Goal: Task Accomplishment & Management: Manage account settings

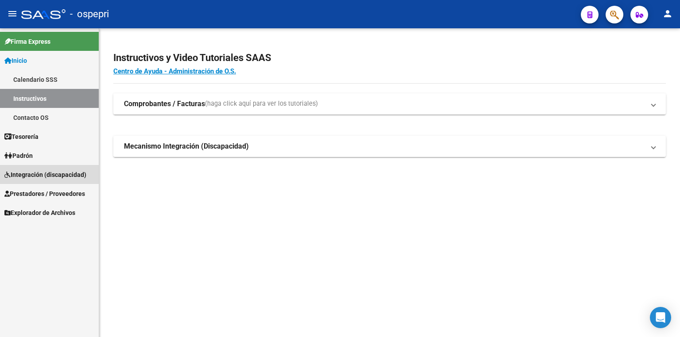
click at [35, 176] on span "Integración (discapacidad)" at bounding box center [45, 175] width 82 height 10
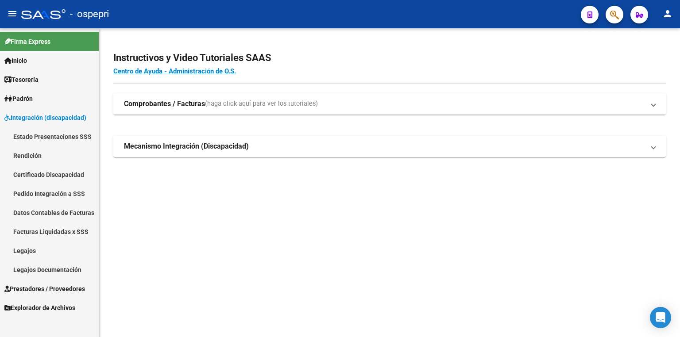
click at [30, 248] on link "Legajos" at bounding box center [49, 250] width 99 height 19
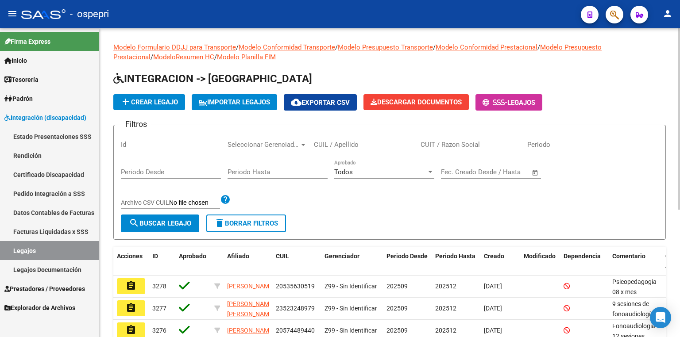
click at [351, 145] on input "CUIL / Apellido" at bounding box center [364, 145] width 100 height 8
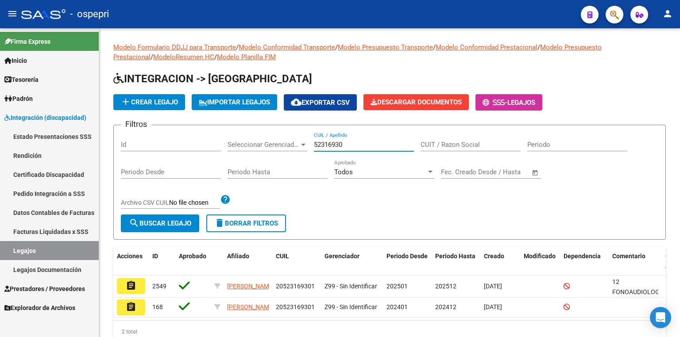
type input "52316930"
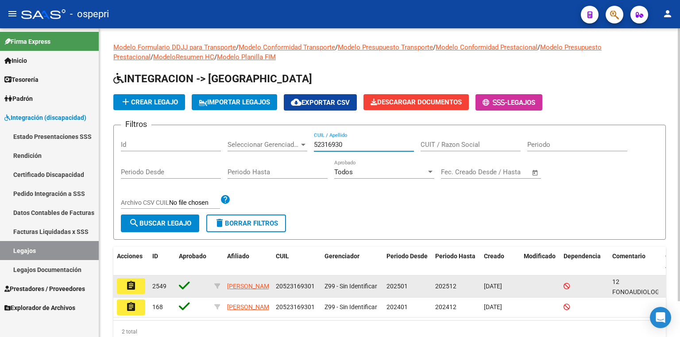
click at [132, 288] on mat-icon "assignment" at bounding box center [131, 286] width 11 height 11
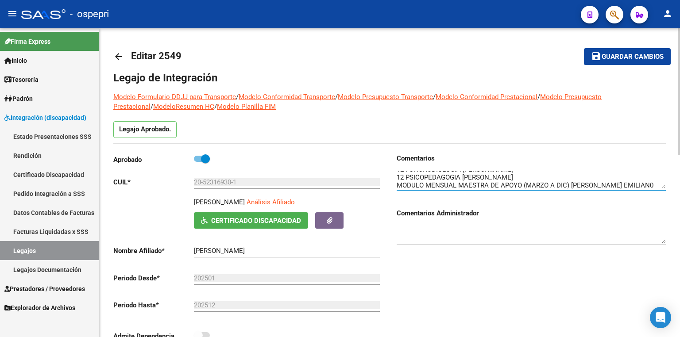
scroll to position [8, 0]
click at [629, 180] on textarea at bounding box center [531, 180] width 269 height 18
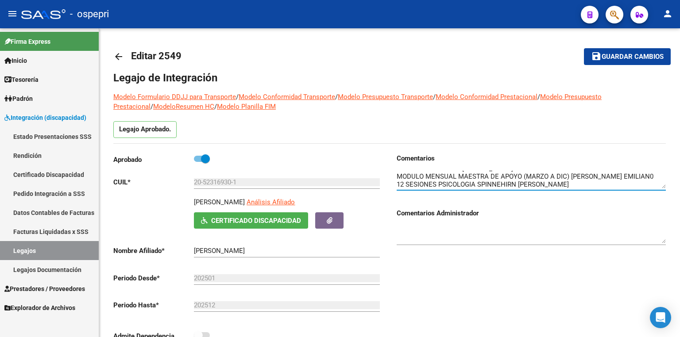
type textarea "12 FONOAUDIOLOGIA [PERSON_NAME] 12 PSICOPEDAGOGIA [PERSON_NAME] MODULO MENSUAL …"
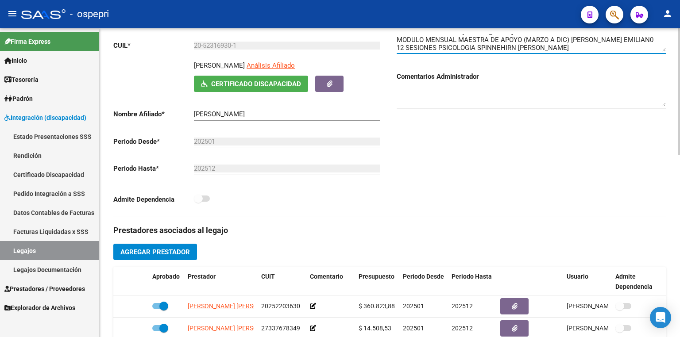
scroll to position [142, 0]
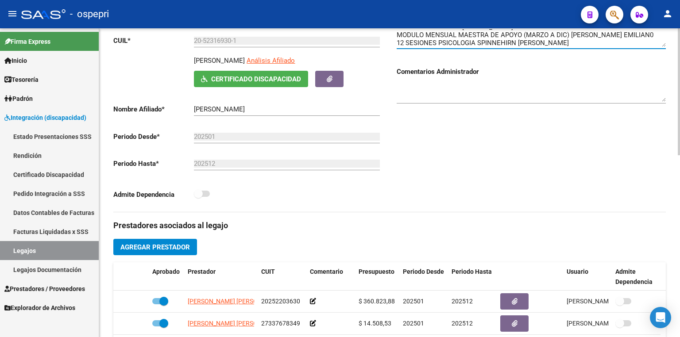
click at [190, 247] on button "Agregar Prestador" at bounding box center [155, 247] width 84 height 16
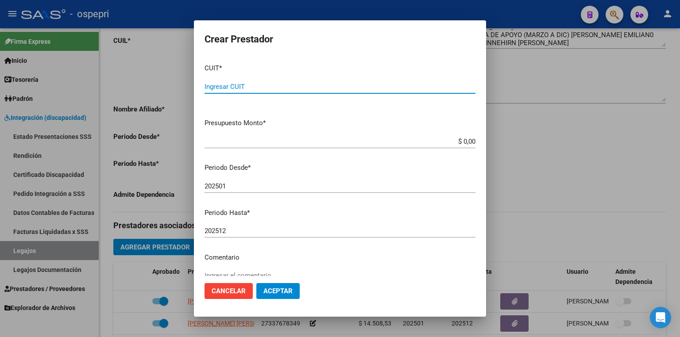
paste input "27-40033855-3"
type input "27-40033855-3"
click at [247, 188] on input "202501" at bounding box center [340, 186] width 271 height 8
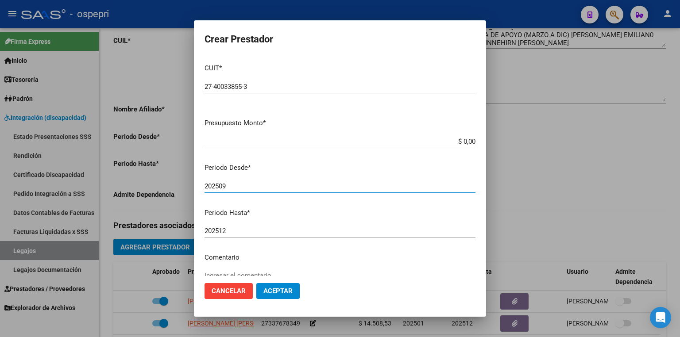
type input "202509"
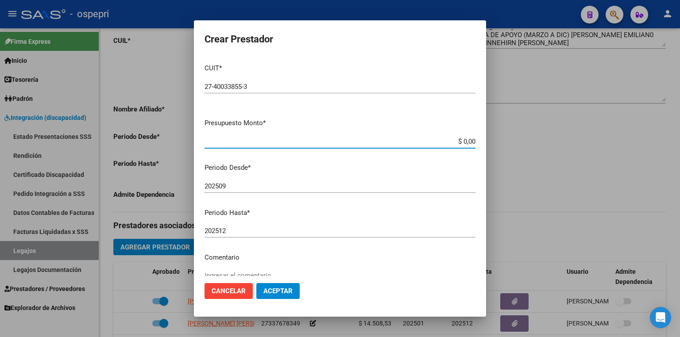
drag, startPoint x: 454, startPoint y: 139, endPoint x: 503, endPoint y: 147, distance: 49.4
click at [503, 147] on div "Crear Prestador CUIT * 27-40033855-3 Ingresar CUIT ARCA Padrón Presupuesto Mont…" at bounding box center [340, 168] width 680 height 337
type input "$ 14.844,73"
click at [284, 295] on span "Aceptar" at bounding box center [277, 291] width 29 height 8
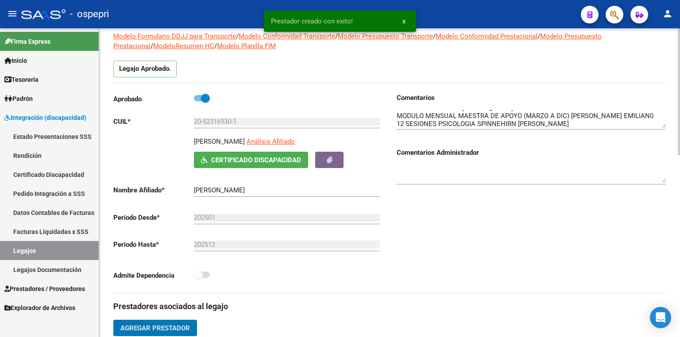
scroll to position [71, 0]
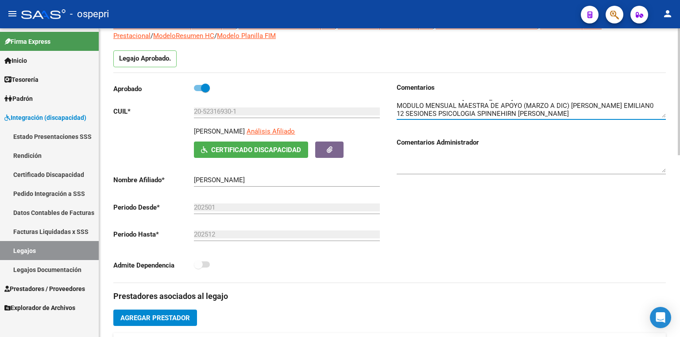
click at [551, 115] on textarea at bounding box center [531, 109] width 269 height 18
type textarea "12 FONOAUDIOLOGIA [PERSON_NAME] 12 PSICOPEDAGOGIA [PERSON_NAME] MODULO MENSUAL …"
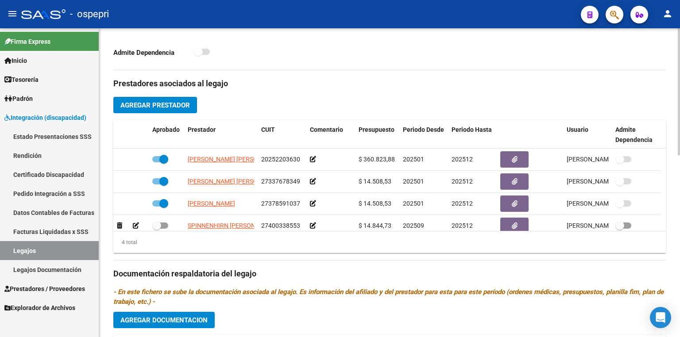
scroll to position [319, 0]
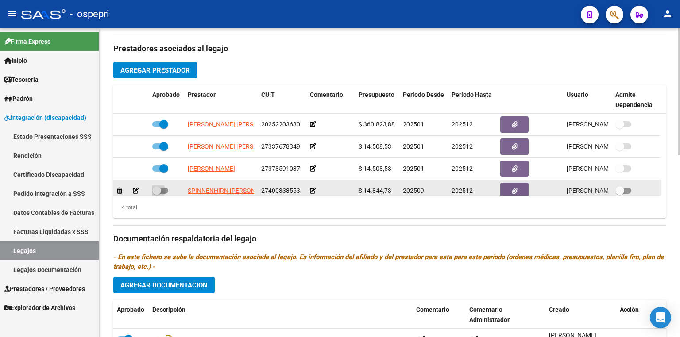
click at [165, 189] on span at bounding box center [160, 191] width 16 height 6
click at [157, 194] on input "checkbox" at bounding box center [156, 194] width 0 height 0
checkbox input "true"
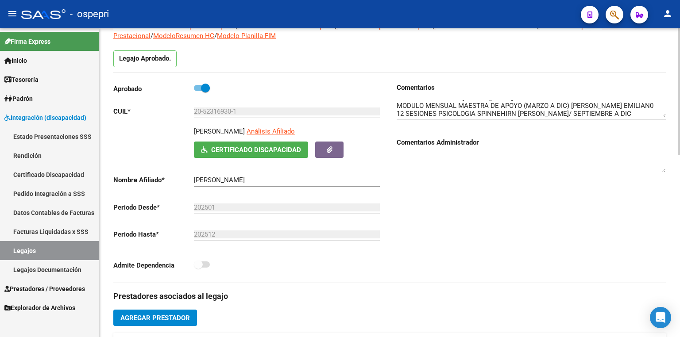
scroll to position [0, 0]
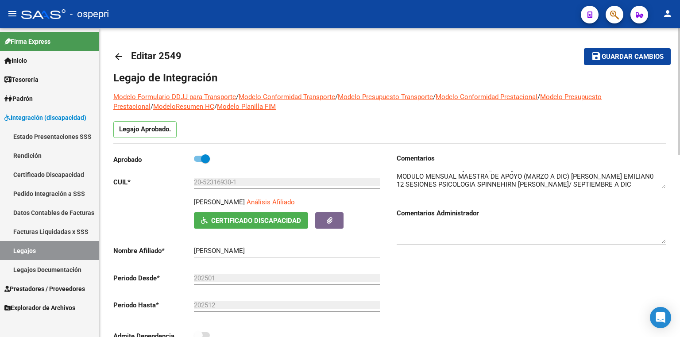
click at [619, 57] on span "Guardar cambios" at bounding box center [633, 57] width 62 height 8
drag, startPoint x: 248, startPoint y: 182, endPoint x: 109, endPoint y: 184, distance: 138.6
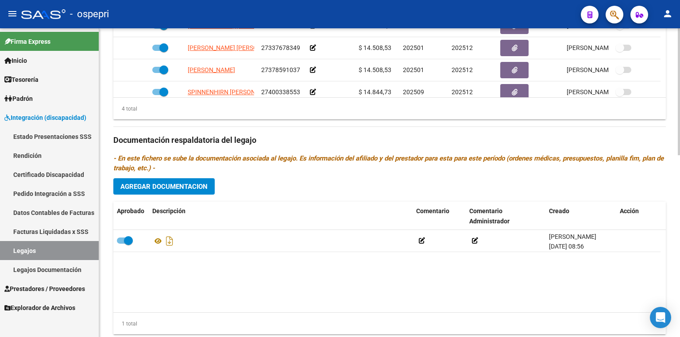
scroll to position [442, 0]
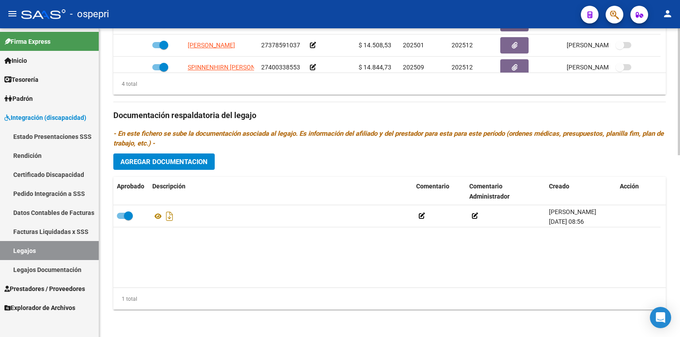
click at [387, 299] on div "1 total" at bounding box center [389, 299] width 553 height 22
click at [166, 161] on span "Agregar Documentacion" at bounding box center [163, 162] width 87 height 8
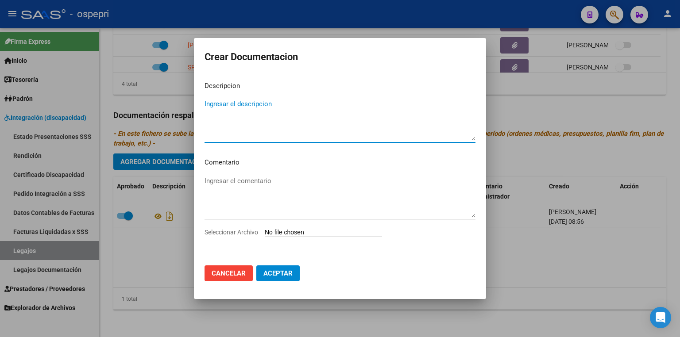
click at [281, 234] on input "Seleccionar Archivo" at bounding box center [323, 233] width 117 height 8
type input "C:\fakepath\20523169301.pdf"
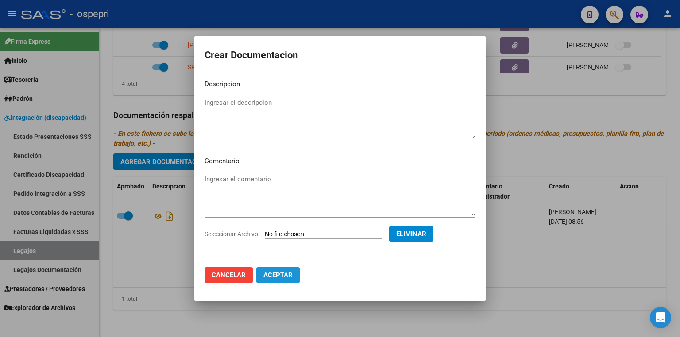
click at [277, 280] on button "Aceptar" at bounding box center [277, 275] width 43 height 16
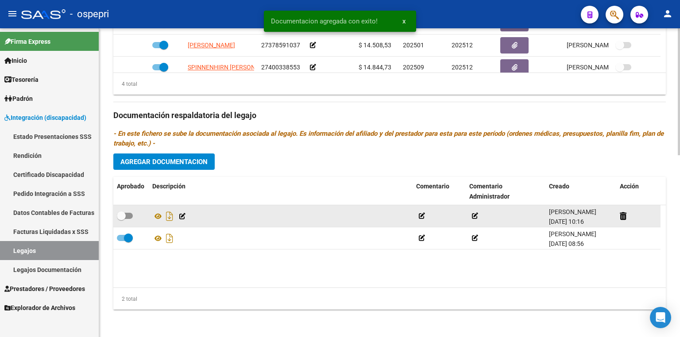
click at [133, 216] on div at bounding box center [131, 217] width 28 height 12
click at [131, 215] on span at bounding box center [125, 216] width 16 height 6
click at [121, 219] on input "checkbox" at bounding box center [121, 219] width 0 height 0
checkbox input "true"
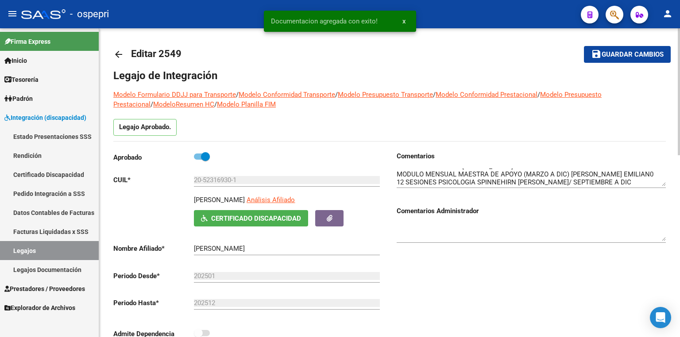
scroll to position [0, 0]
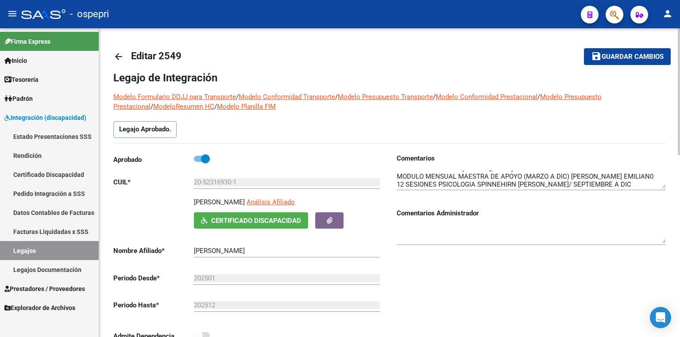
click at [616, 57] on span "Guardar cambios" at bounding box center [633, 57] width 62 height 8
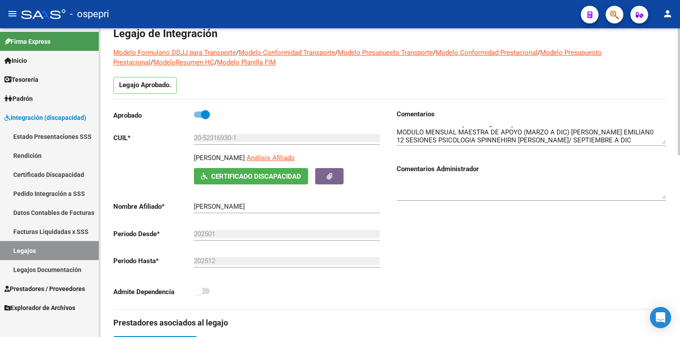
scroll to position [106, 0]
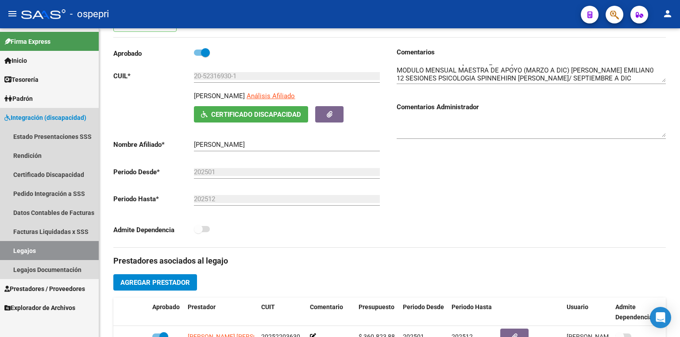
click at [60, 251] on link "Legajos" at bounding box center [49, 250] width 99 height 19
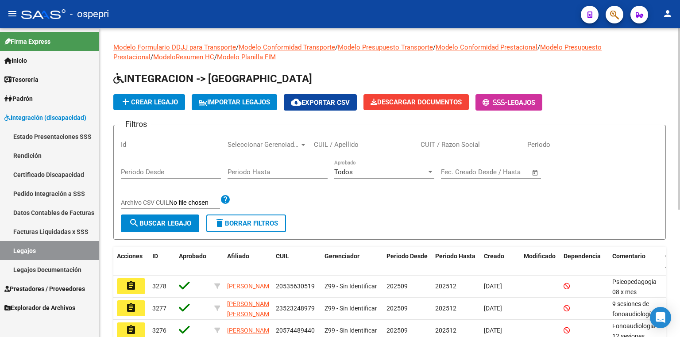
click at [350, 146] on input "CUIL / Apellido" at bounding box center [364, 145] width 100 height 8
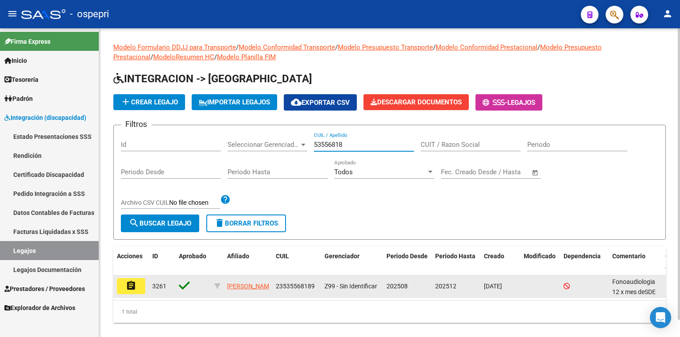
type input "53556818"
click at [129, 282] on mat-icon "assignment" at bounding box center [131, 286] width 11 height 11
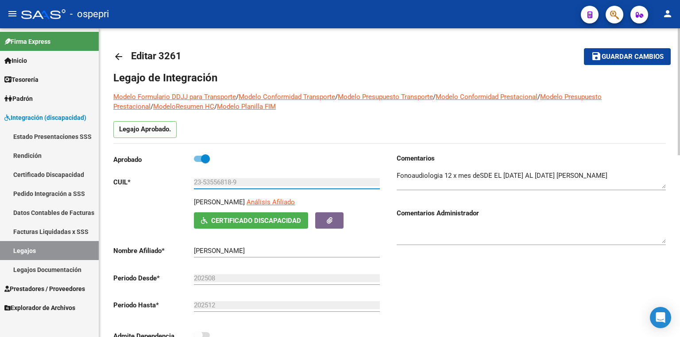
drag, startPoint x: 233, startPoint y: 181, endPoint x: 204, endPoint y: 181, distance: 29.7
click at [204, 181] on input "23-53556818-9" at bounding box center [287, 182] width 186 height 8
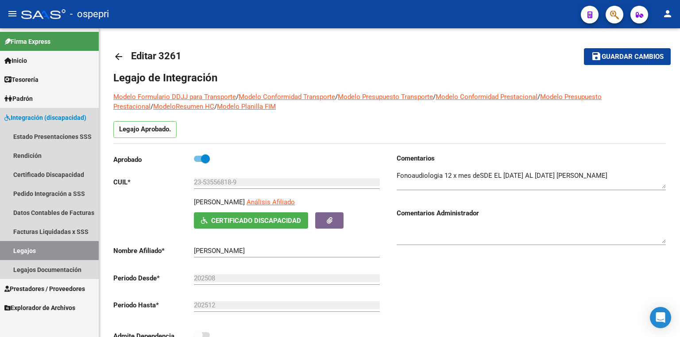
click at [62, 245] on link "Legajos" at bounding box center [49, 250] width 99 height 19
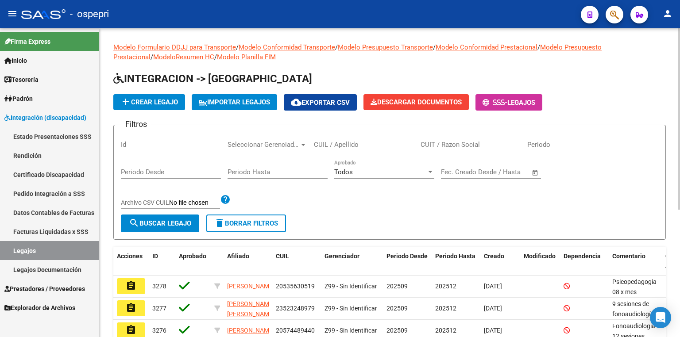
click at [338, 145] on input "CUIL / Apellido" at bounding box center [364, 145] width 100 height 8
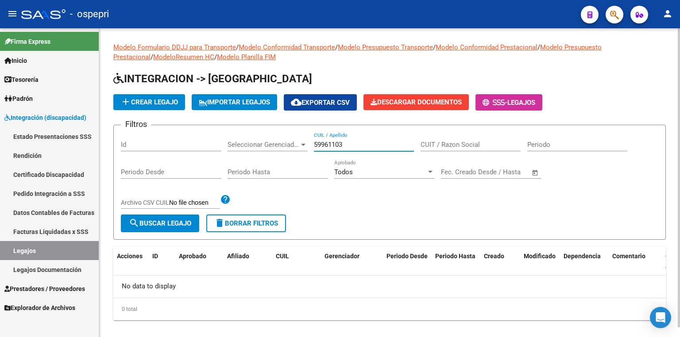
drag, startPoint x: 349, startPoint y: 144, endPoint x: 312, endPoint y: 146, distance: 36.8
click at [312, 146] on div "Filtros Id Seleccionar Gerenciador Seleccionar Gerenciador 59961103 CUIL / Apel…" at bounding box center [389, 173] width 537 height 82
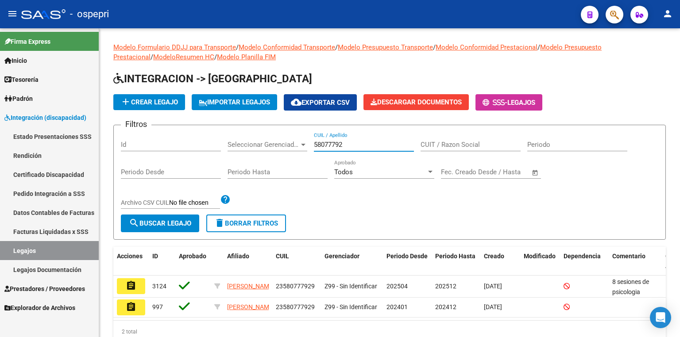
type input "58077792"
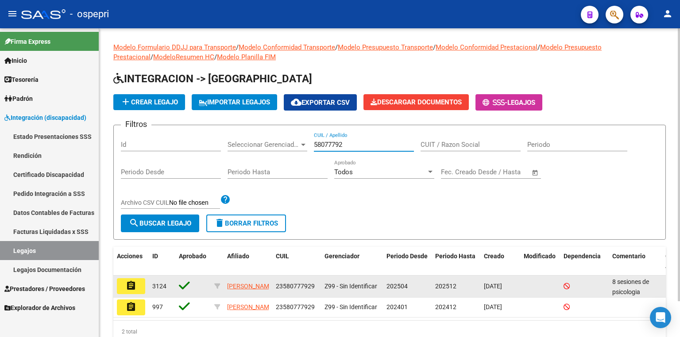
click at [134, 283] on mat-icon "assignment" at bounding box center [131, 286] width 11 height 11
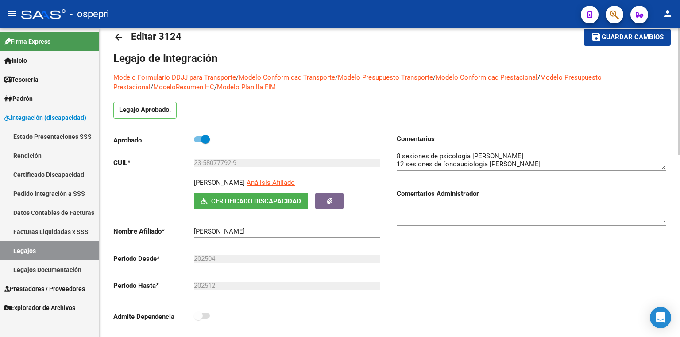
scroll to position [35, 0]
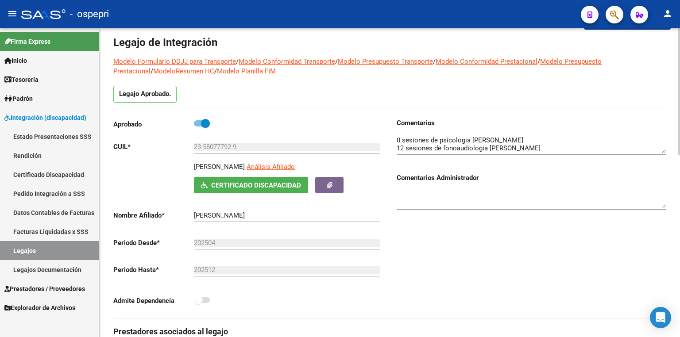
click at [566, 256] on div "Comentarios Comentarios Administrador" at bounding box center [528, 218] width 276 height 200
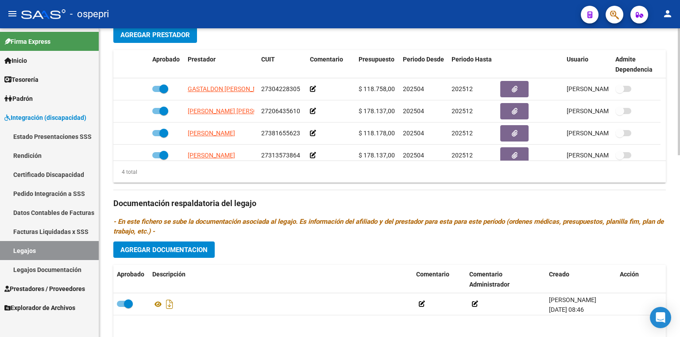
scroll to position [442, 0]
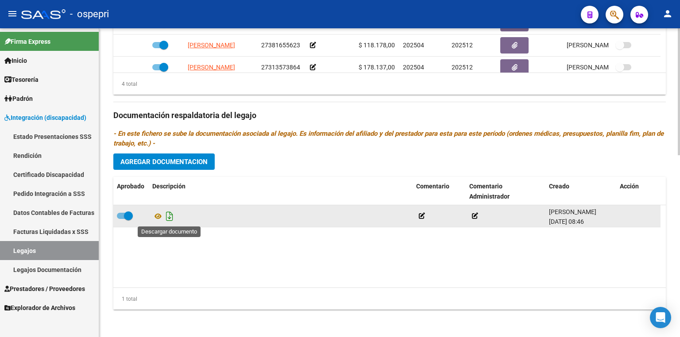
click at [166, 217] on icon "Descargar documento" at bounding box center [170, 216] width 12 height 14
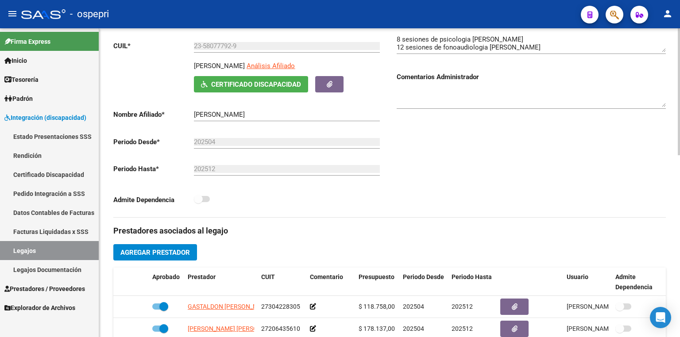
scroll to position [124, 0]
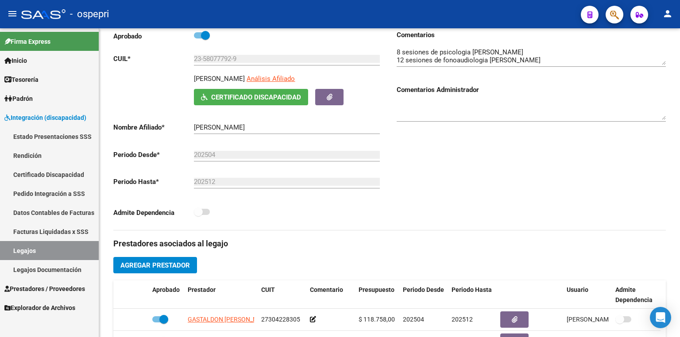
click at [64, 247] on link "Legajos" at bounding box center [49, 250] width 99 height 19
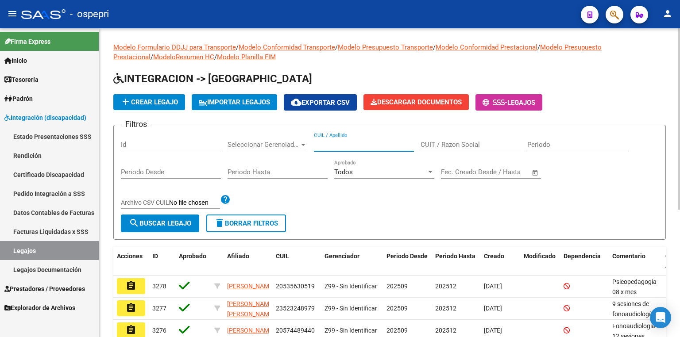
click at [365, 144] on input "CUIL / Apellido" at bounding box center [364, 145] width 100 height 8
type input "5"
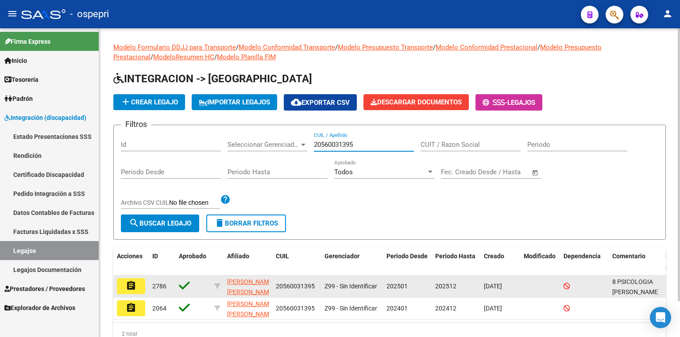
type input "20560031395"
click at [132, 288] on mat-icon "assignment" at bounding box center [131, 286] width 11 height 11
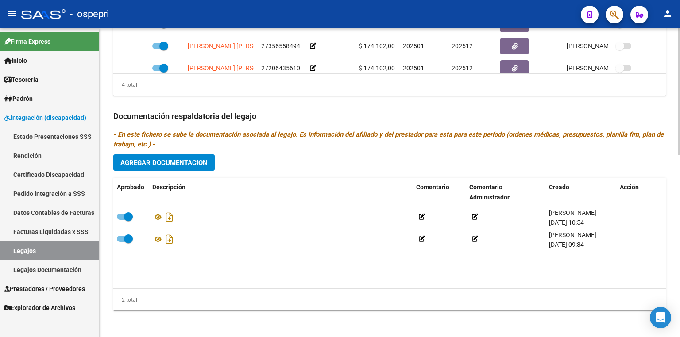
scroll to position [442, 0]
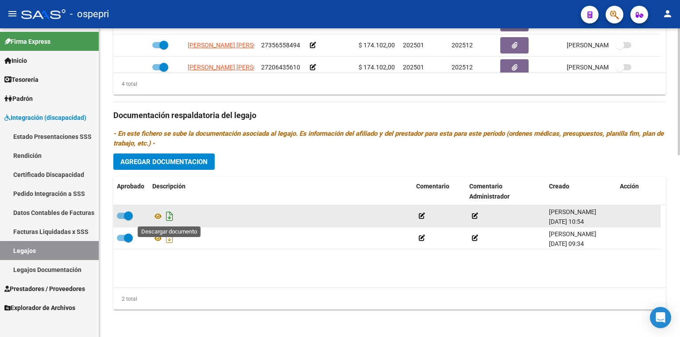
click at [169, 216] on icon "Descargar documento" at bounding box center [170, 216] width 12 height 14
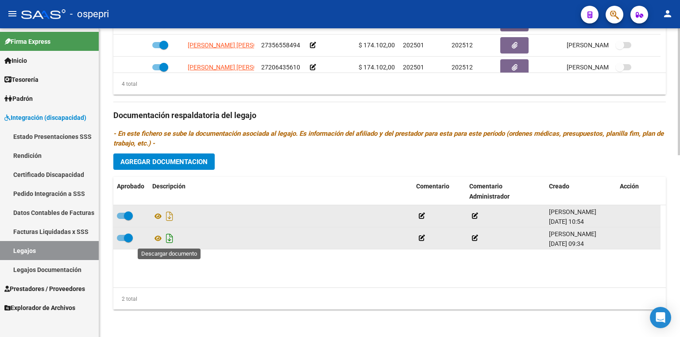
click at [168, 240] on icon "Descargar documento" at bounding box center [170, 239] width 12 height 14
click at [60, 249] on link "Legajos" at bounding box center [49, 250] width 99 height 19
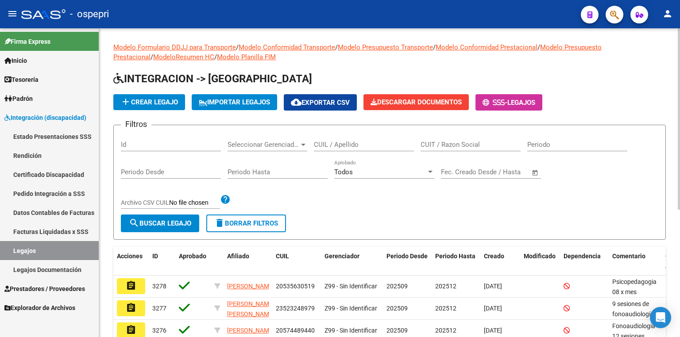
click at [354, 143] on input "CUIL / Apellido" at bounding box center [364, 145] width 100 height 8
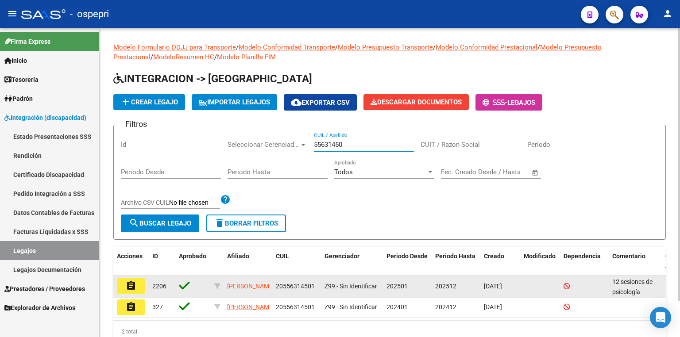
type input "55631450"
click at [137, 283] on button "assignment" at bounding box center [131, 286] width 28 height 16
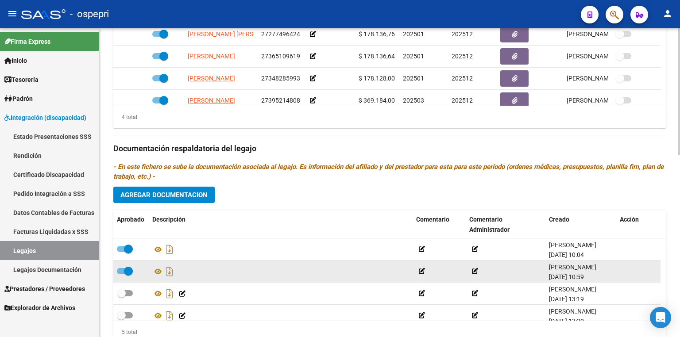
scroll to position [442, 0]
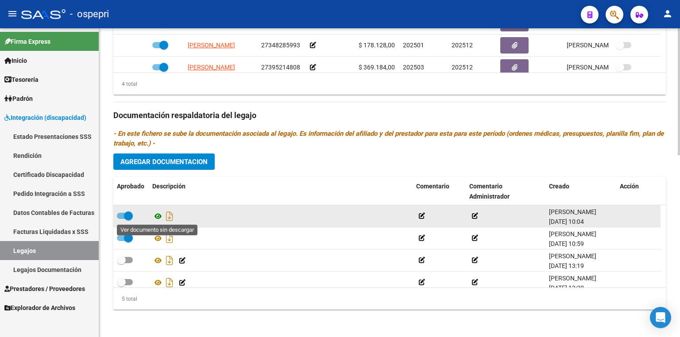
click at [159, 216] on icon at bounding box center [158, 216] width 12 height 11
click at [169, 215] on icon "Descargar documento" at bounding box center [170, 216] width 12 height 14
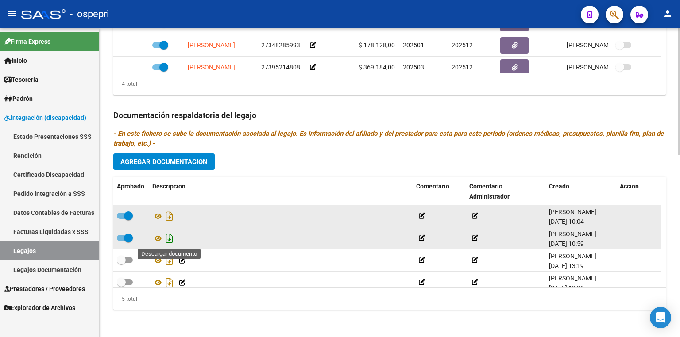
click at [170, 237] on icon "Descargar documento" at bounding box center [170, 239] width 12 height 14
click at [170, 243] on icon "Descargar documento" at bounding box center [170, 239] width 12 height 14
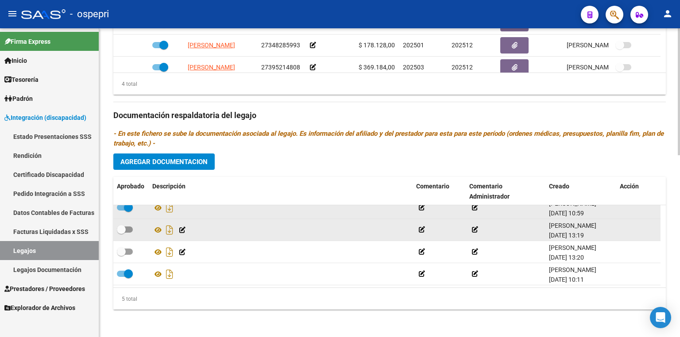
scroll to position [0, 0]
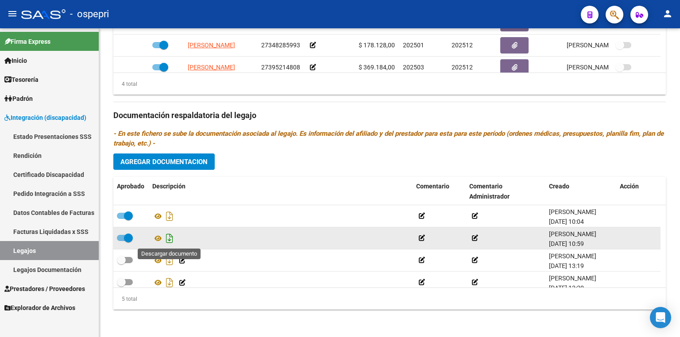
click at [168, 237] on icon "Descargar documento" at bounding box center [170, 239] width 12 height 14
click at [155, 236] on icon at bounding box center [158, 238] width 12 height 11
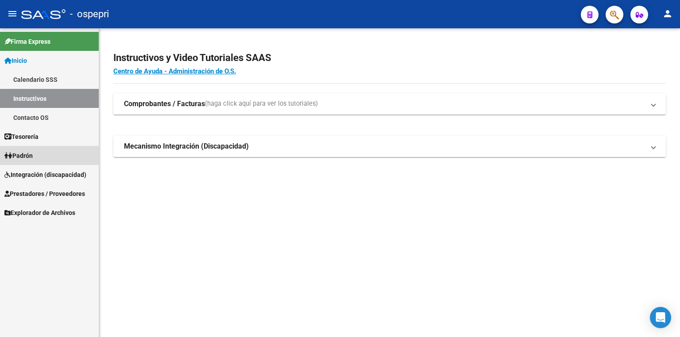
click at [42, 154] on link "Padrón" at bounding box center [49, 155] width 99 height 19
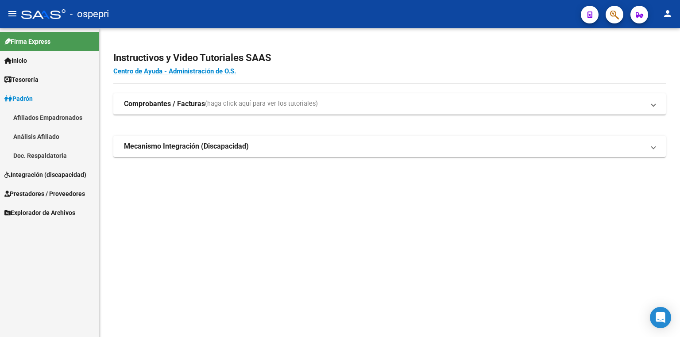
click at [44, 178] on span "Integración (discapacidad)" at bounding box center [45, 175] width 82 height 10
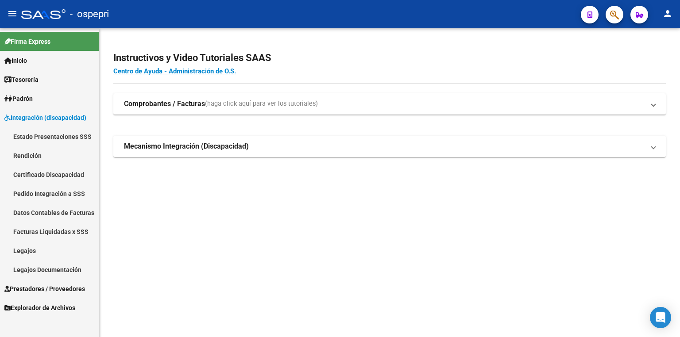
click at [36, 252] on link "Legajos" at bounding box center [49, 250] width 99 height 19
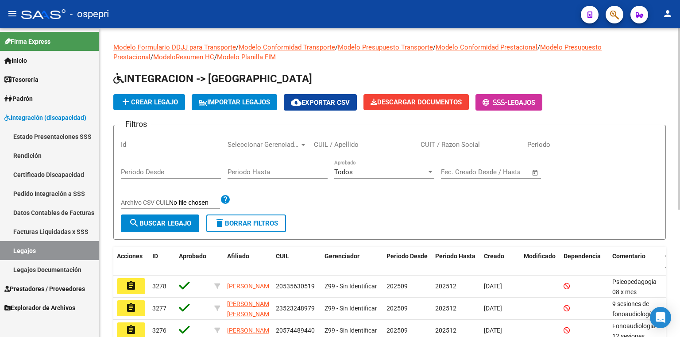
click at [336, 141] on input "CUIL / Apellido" at bounding box center [364, 145] width 100 height 8
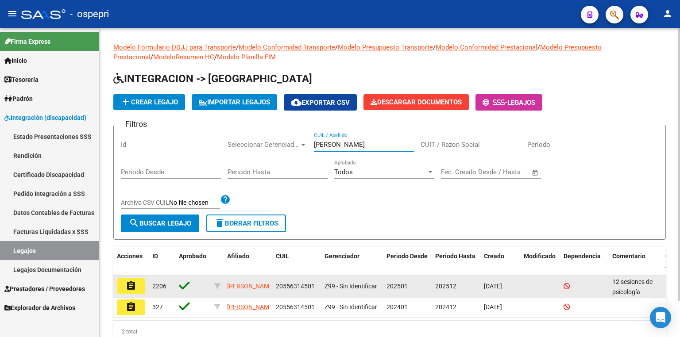
type input "ortiz benjamin"
click at [133, 289] on mat-icon "assignment" at bounding box center [131, 286] width 11 height 11
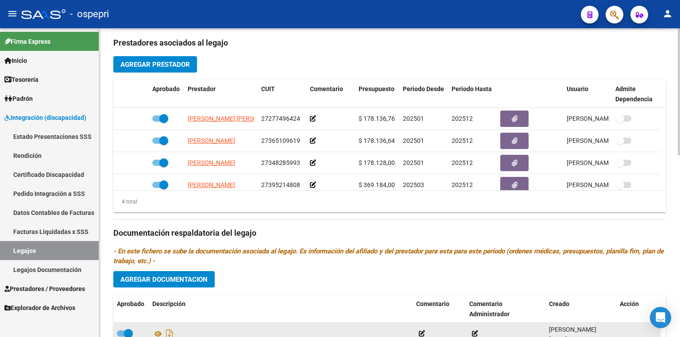
scroll to position [425, 0]
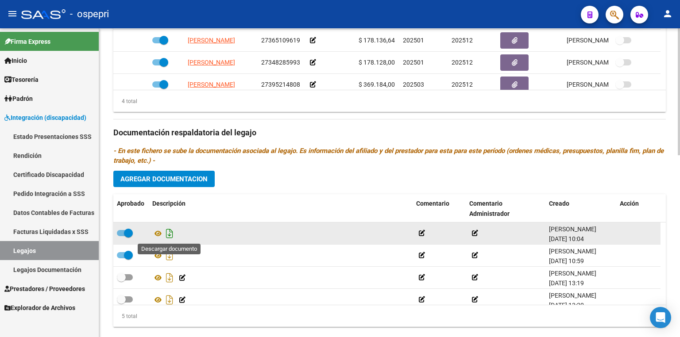
click at [169, 233] on icon "Descargar documento" at bounding box center [170, 234] width 12 height 14
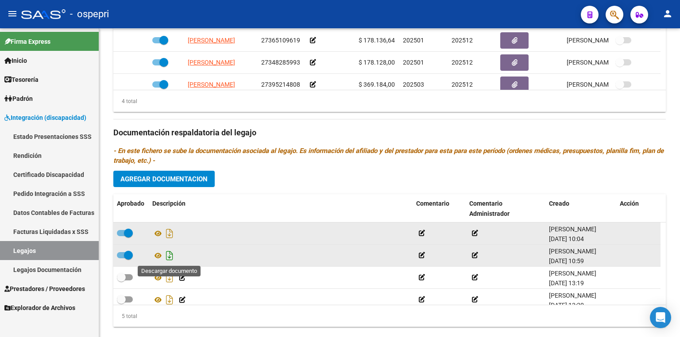
click at [170, 258] on icon "Descargar documento" at bounding box center [170, 256] width 12 height 14
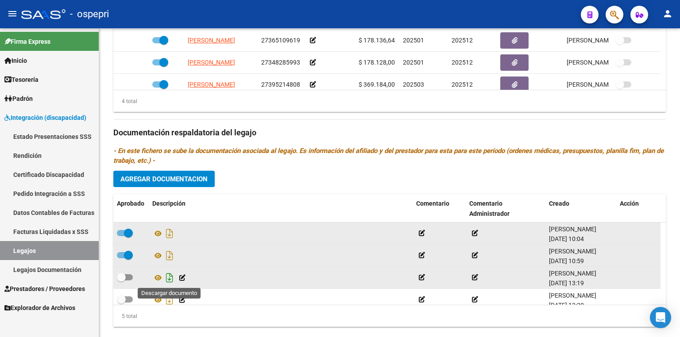
click at [169, 278] on icon "Descargar documento" at bounding box center [170, 278] width 12 height 14
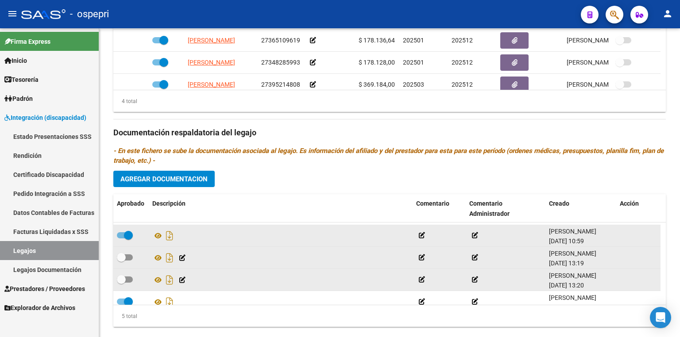
scroll to position [31, 0]
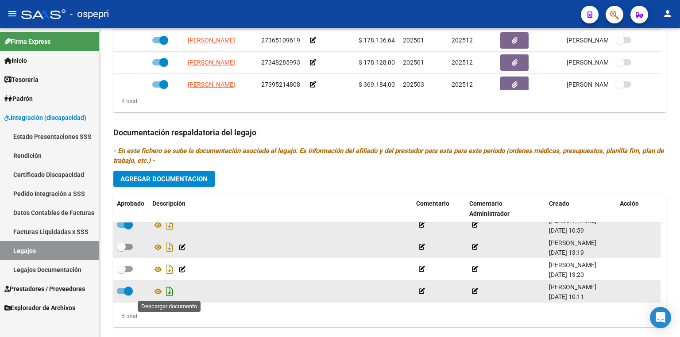
click at [169, 290] on icon "Descargar documento" at bounding box center [170, 292] width 12 height 14
click at [49, 258] on link "Legajos" at bounding box center [49, 250] width 99 height 19
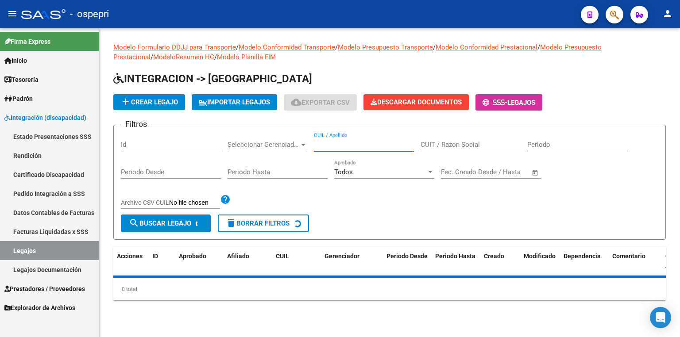
click at [354, 144] on input "CUIL / Apellido" at bounding box center [364, 145] width 100 height 8
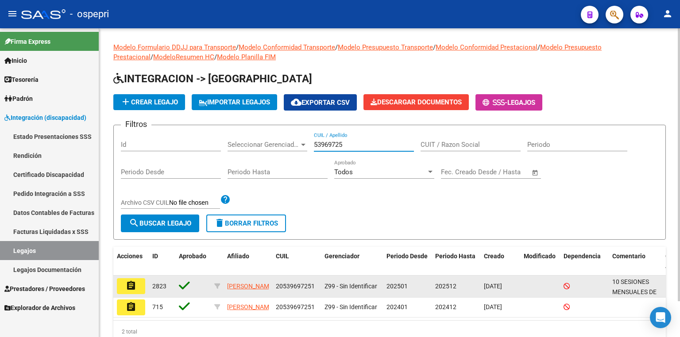
type input "53969725"
click at [134, 289] on mat-icon "assignment" at bounding box center [131, 286] width 11 height 11
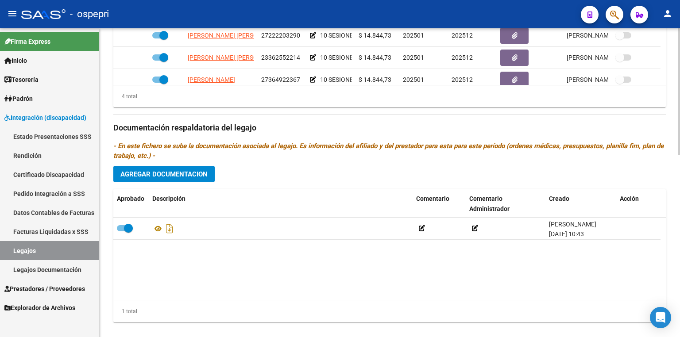
scroll to position [442, 0]
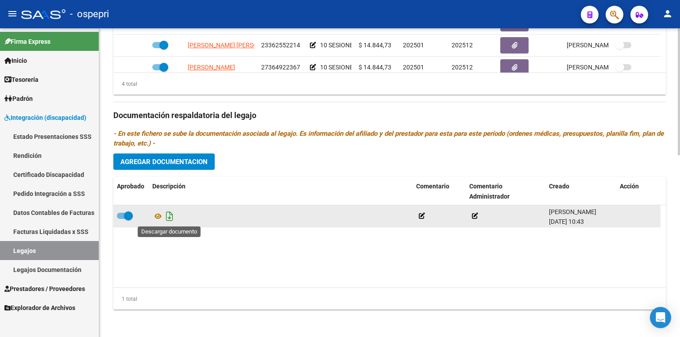
click at [167, 218] on icon "Descargar documento" at bounding box center [170, 216] width 12 height 14
click at [78, 250] on link "Legajos" at bounding box center [49, 250] width 99 height 19
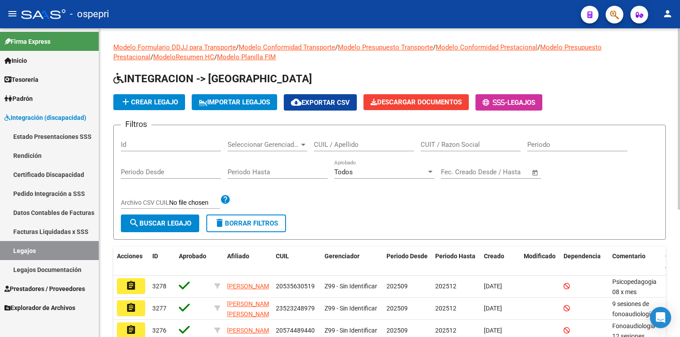
click at [344, 146] on input "CUIL / Apellido" at bounding box center [364, 145] width 100 height 8
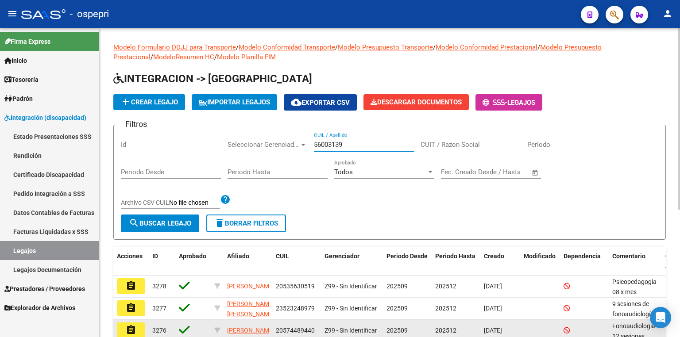
type input "56003139"
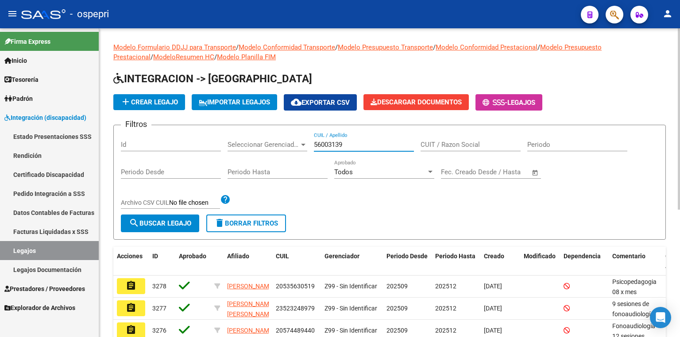
click at [395, 143] on input "56003139" at bounding box center [364, 145] width 100 height 8
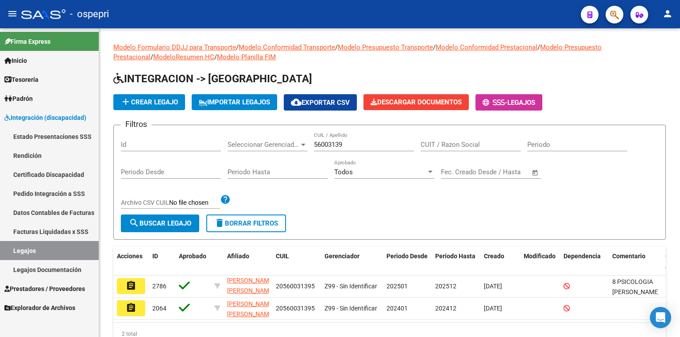
click at [133, 282] on mat-icon "assignment" at bounding box center [131, 286] width 11 height 11
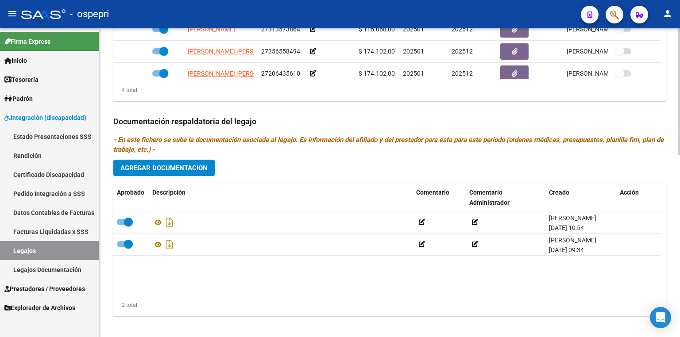
scroll to position [442, 0]
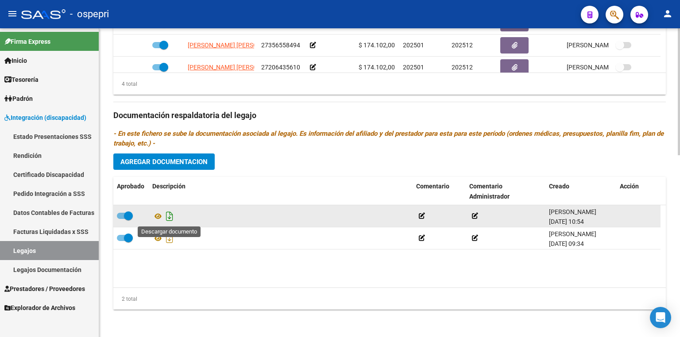
click at [169, 217] on icon "Descargar documento" at bounding box center [170, 216] width 12 height 14
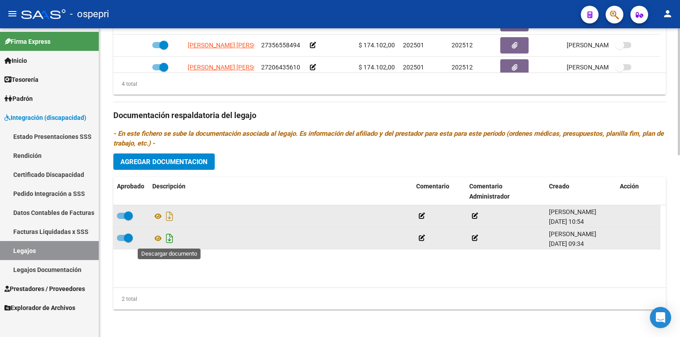
click at [170, 241] on icon "Descargar documento" at bounding box center [170, 239] width 12 height 14
click at [170, 163] on span "Agregar Documentacion" at bounding box center [163, 162] width 87 height 8
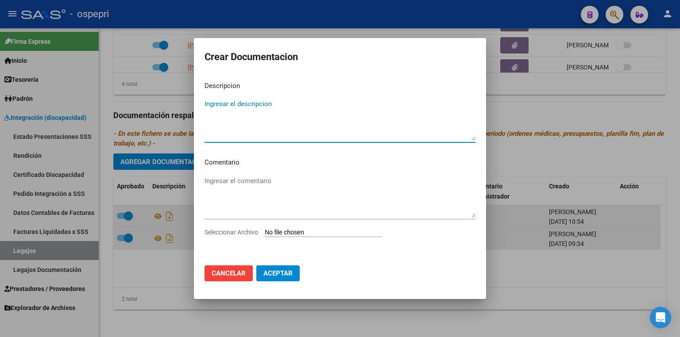
click at [291, 232] on input "Seleccionar Archivo" at bounding box center [323, 233] width 117 height 8
type input "C:\fakepath\LEGAJO 20560031395.pdf"
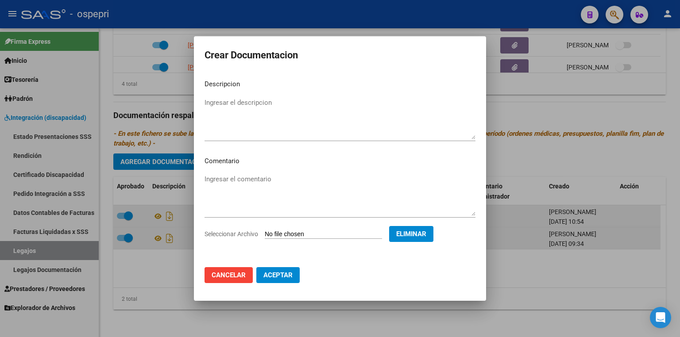
click at [272, 276] on span "Aceptar" at bounding box center [277, 275] width 29 height 8
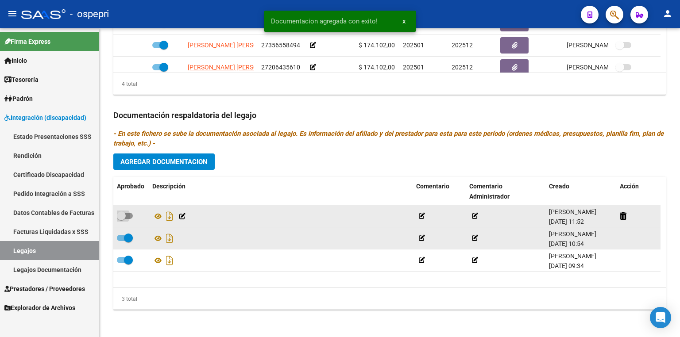
click at [130, 213] on span at bounding box center [125, 216] width 16 height 6
click at [121, 219] on input "checkbox" at bounding box center [121, 219] width 0 height 0
checkbox input "true"
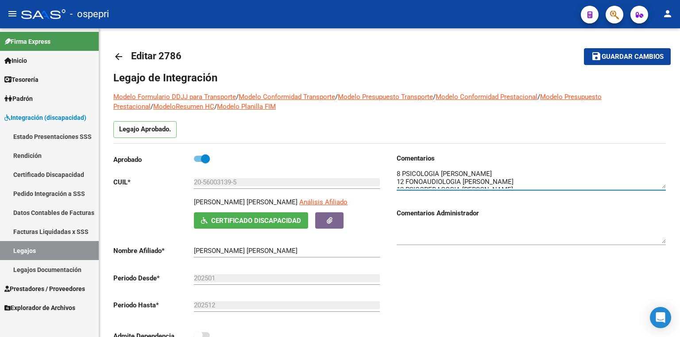
scroll to position [0, 0]
click at [613, 54] on span "Guardar cambios" at bounding box center [633, 57] width 62 height 8
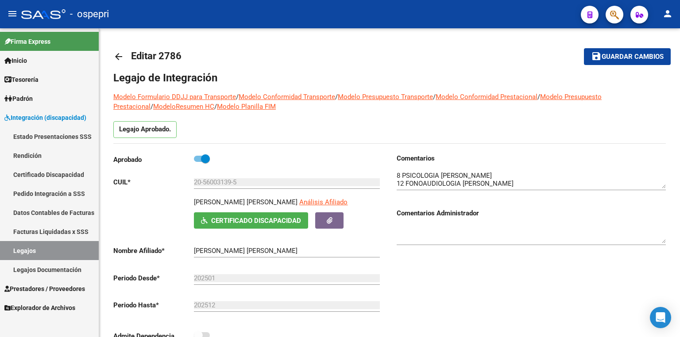
click at [27, 252] on link "Legajos" at bounding box center [49, 250] width 99 height 19
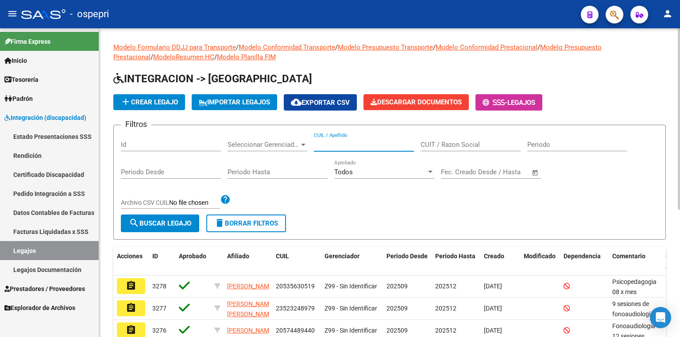
click at [338, 145] on input "CUIL / Apellido" at bounding box center [364, 145] width 100 height 8
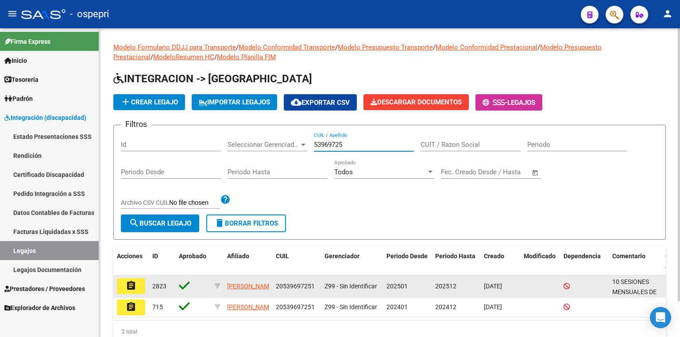
type input "53969725"
click at [131, 285] on mat-icon "assignment" at bounding box center [131, 286] width 11 height 11
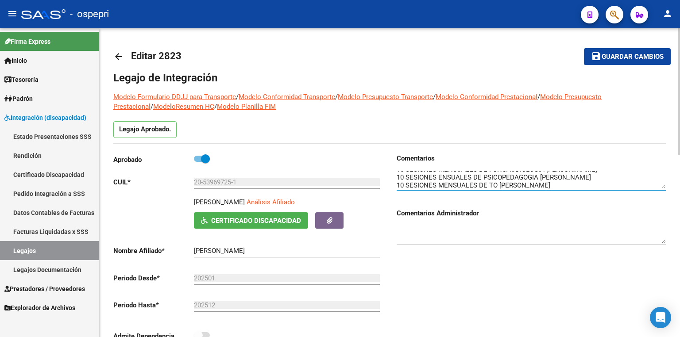
scroll to position [16, 0]
drag, startPoint x: 64, startPoint y: 250, endPoint x: 106, endPoint y: 236, distance: 44.2
click at [65, 250] on link "Legajos" at bounding box center [49, 250] width 99 height 19
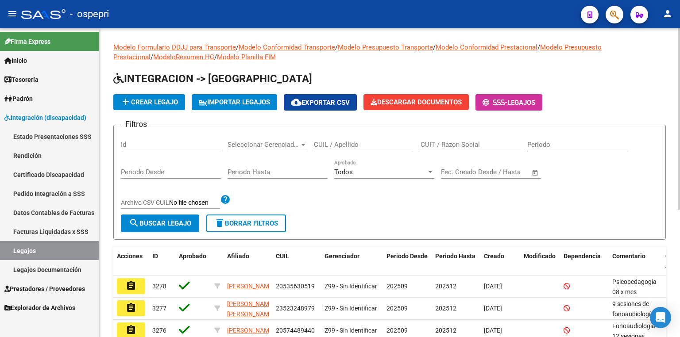
click at [345, 143] on input "CUIL / Apellido" at bounding box center [364, 145] width 100 height 8
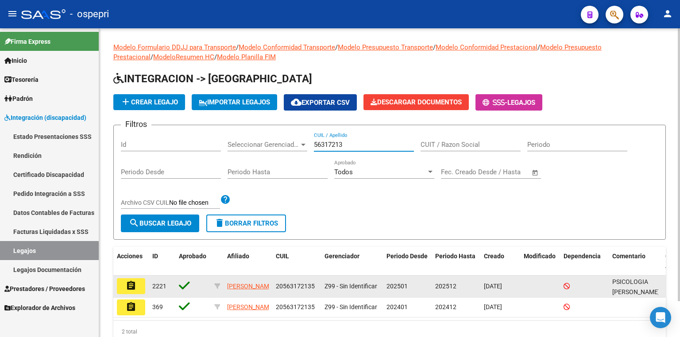
type input "56317213"
click at [130, 286] on mat-icon "assignment" at bounding box center [131, 286] width 11 height 11
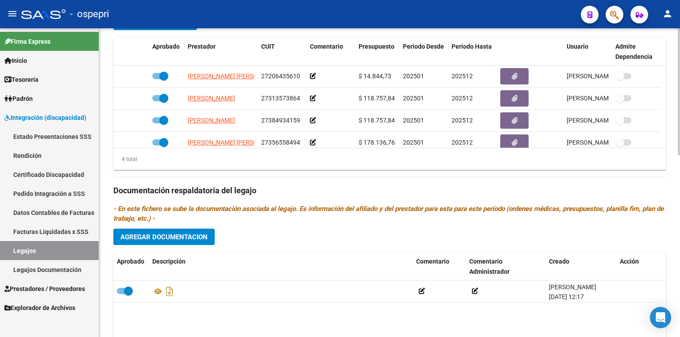
scroll to position [442, 0]
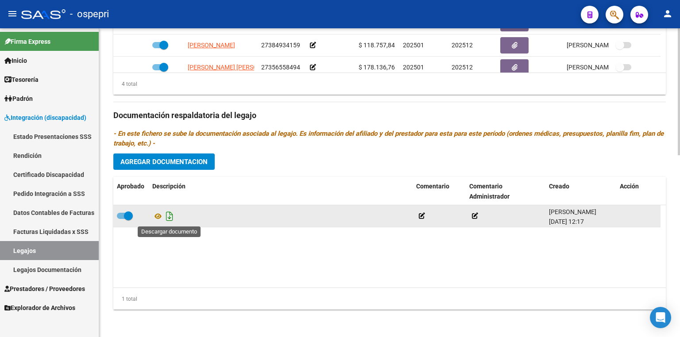
click at [169, 216] on icon "Descargar documento" at bounding box center [170, 216] width 12 height 14
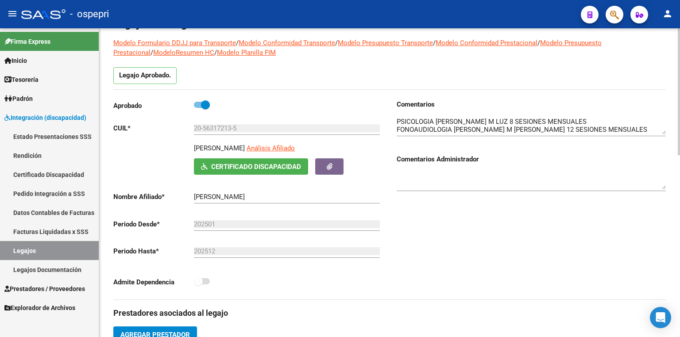
scroll to position [17, 0]
